Goal: Task Accomplishment & Management: Manage account settings

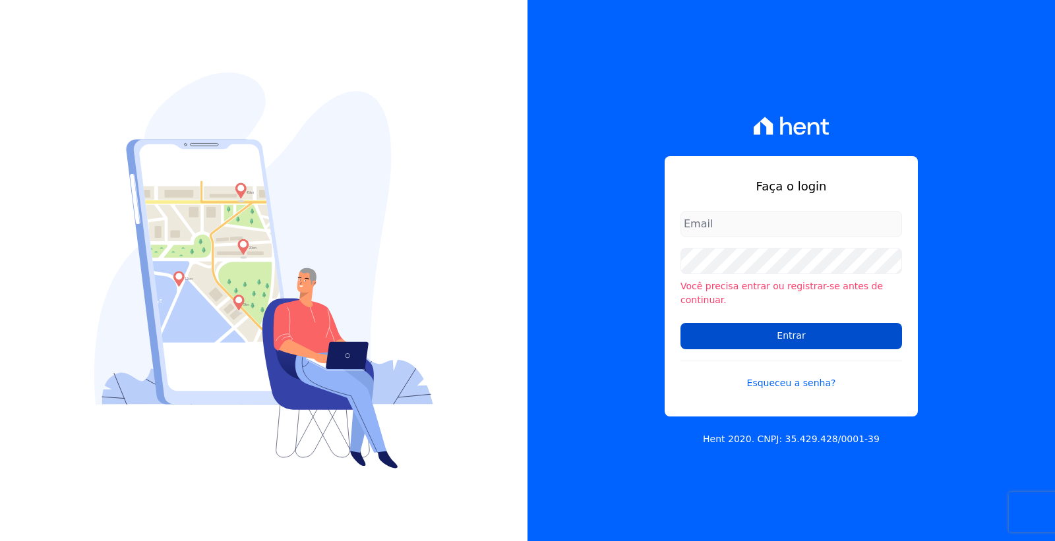
type input "[PERSON_NAME][EMAIL_ADDRESS][PERSON_NAME][DOMAIN_NAME]"
click at [742, 326] on input "Entrar" at bounding box center [790, 336] width 221 height 26
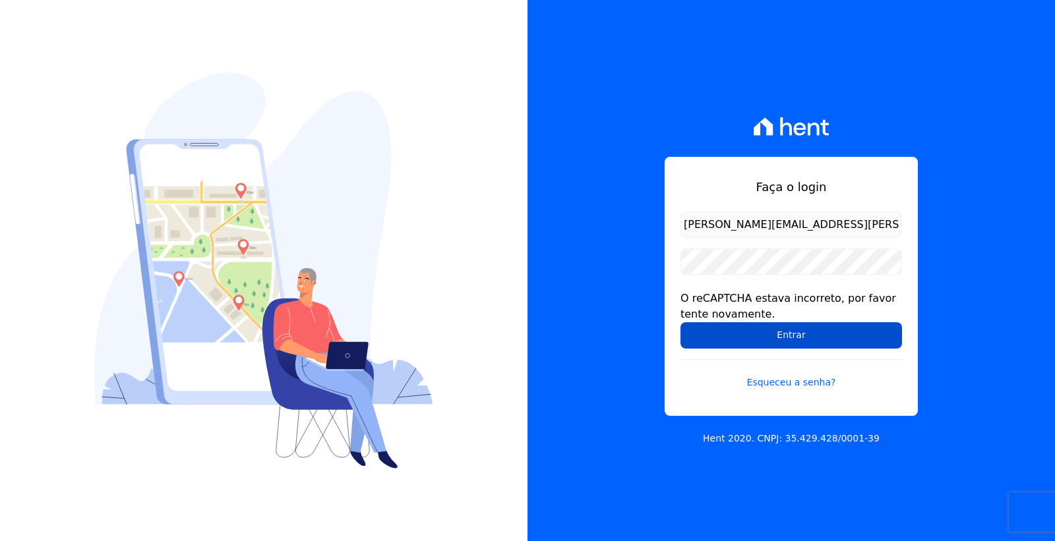
click at [734, 334] on input "Entrar" at bounding box center [790, 335] width 221 height 26
drag, startPoint x: 0, startPoint y: 0, endPoint x: 729, endPoint y: 338, distance: 803.7
click at [729, 338] on input "Entrar" at bounding box center [790, 335] width 221 height 26
